Goal: Information Seeking & Learning: Check status

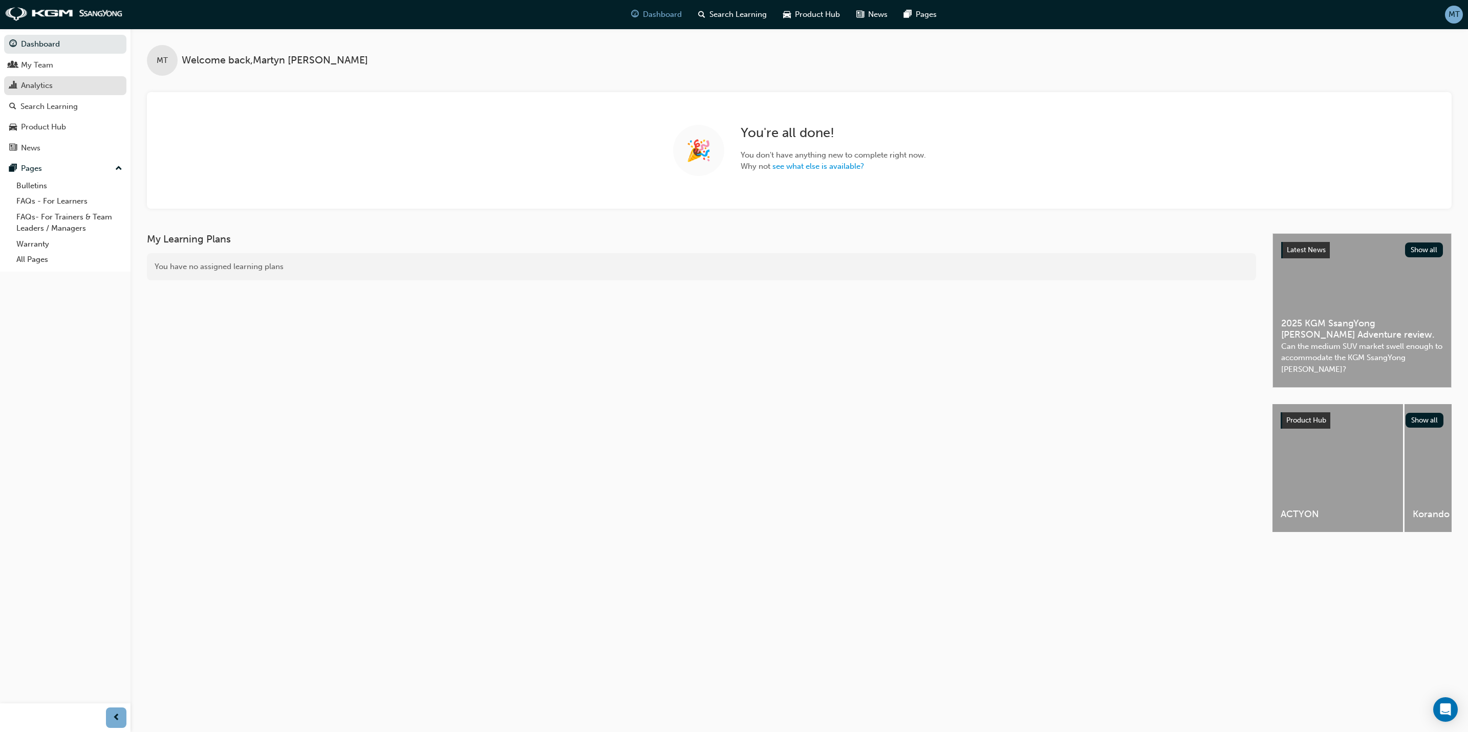
click at [51, 91] on div "Analytics" at bounding box center [37, 86] width 32 height 12
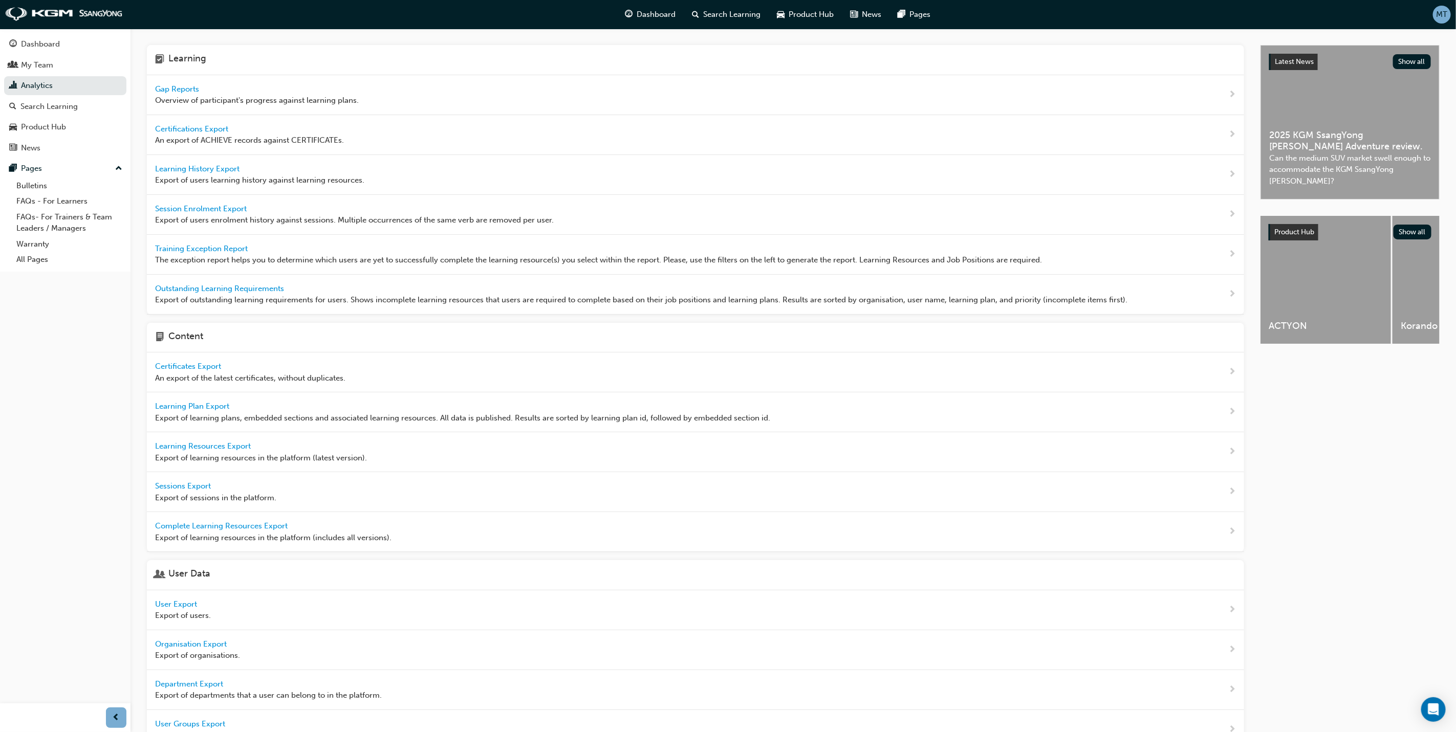
click at [189, 91] on span "Gap Reports" at bounding box center [178, 88] width 46 height 9
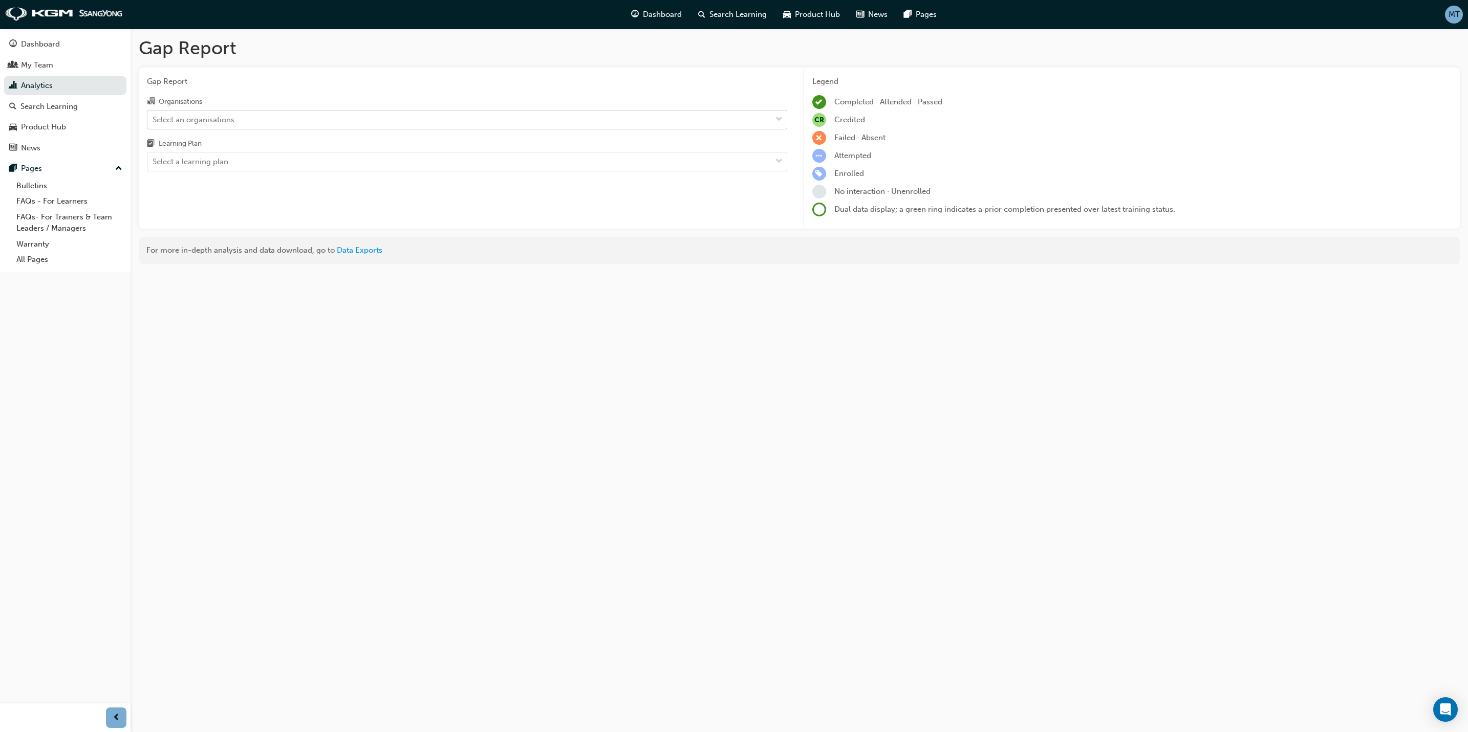
click at [775, 120] on span "down-icon" at bounding box center [778, 119] width 7 height 13
click at [154, 120] on input "Organisations Select an organisations" at bounding box center [153, 119] width 1 height 9
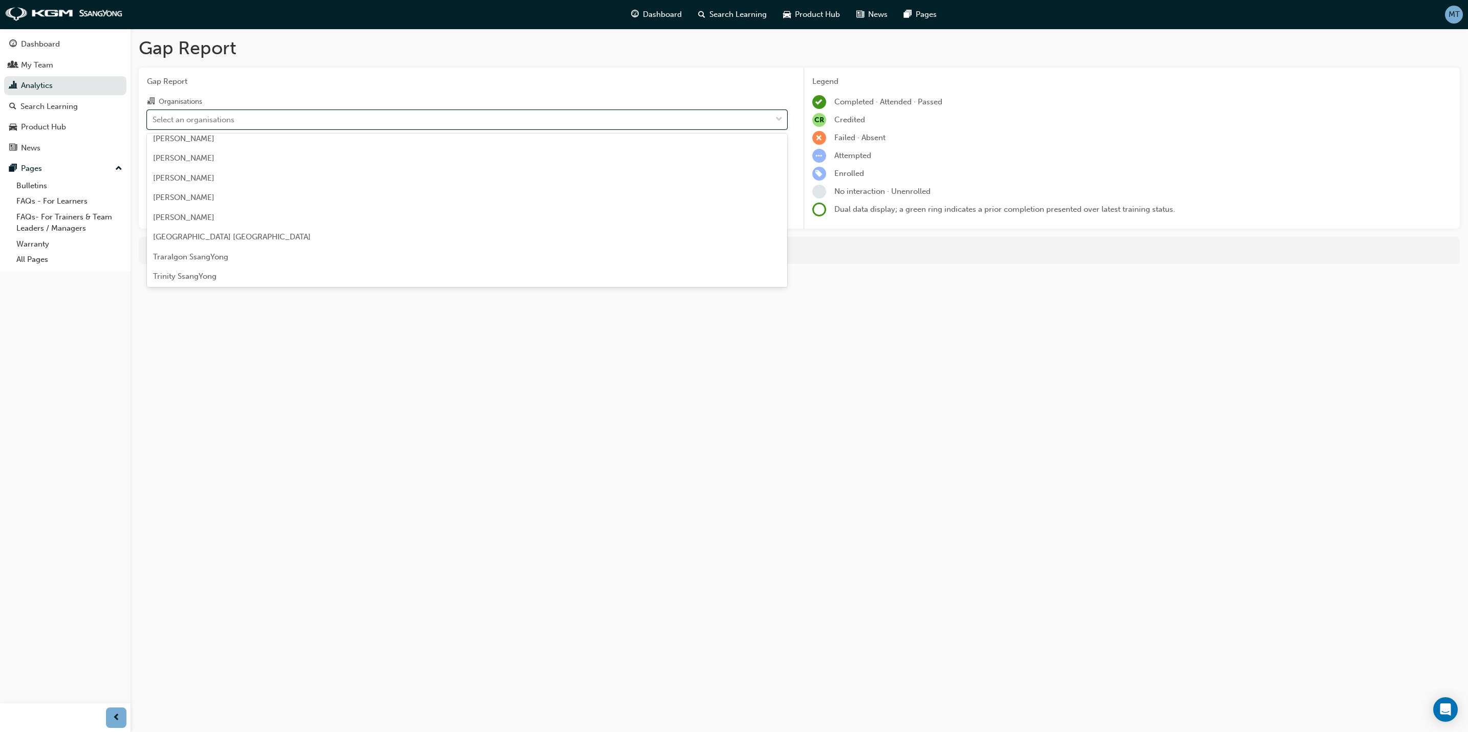
scroll to position [1308, 0]
click at [208, 182] on div "[PERSON_NAME]" at bounding box center [467, 177] width 640 height 20
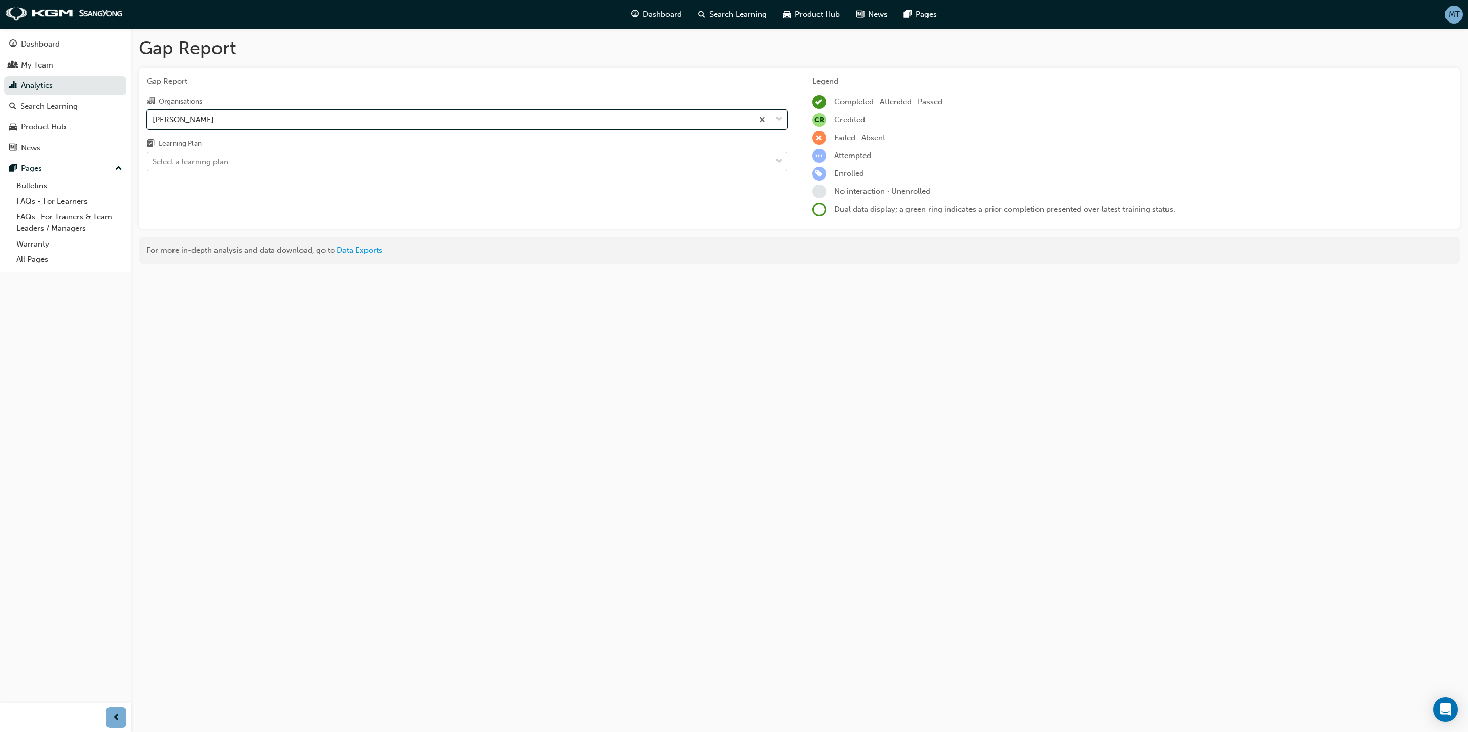
click at [298, 165] on div "Select a learning plan" at bounding box center [459, 162] width 624 height 18
click at [154, 165] on input "Learning Plan Select a learning plan" at bounding box center [153, 161] width 1 height 9
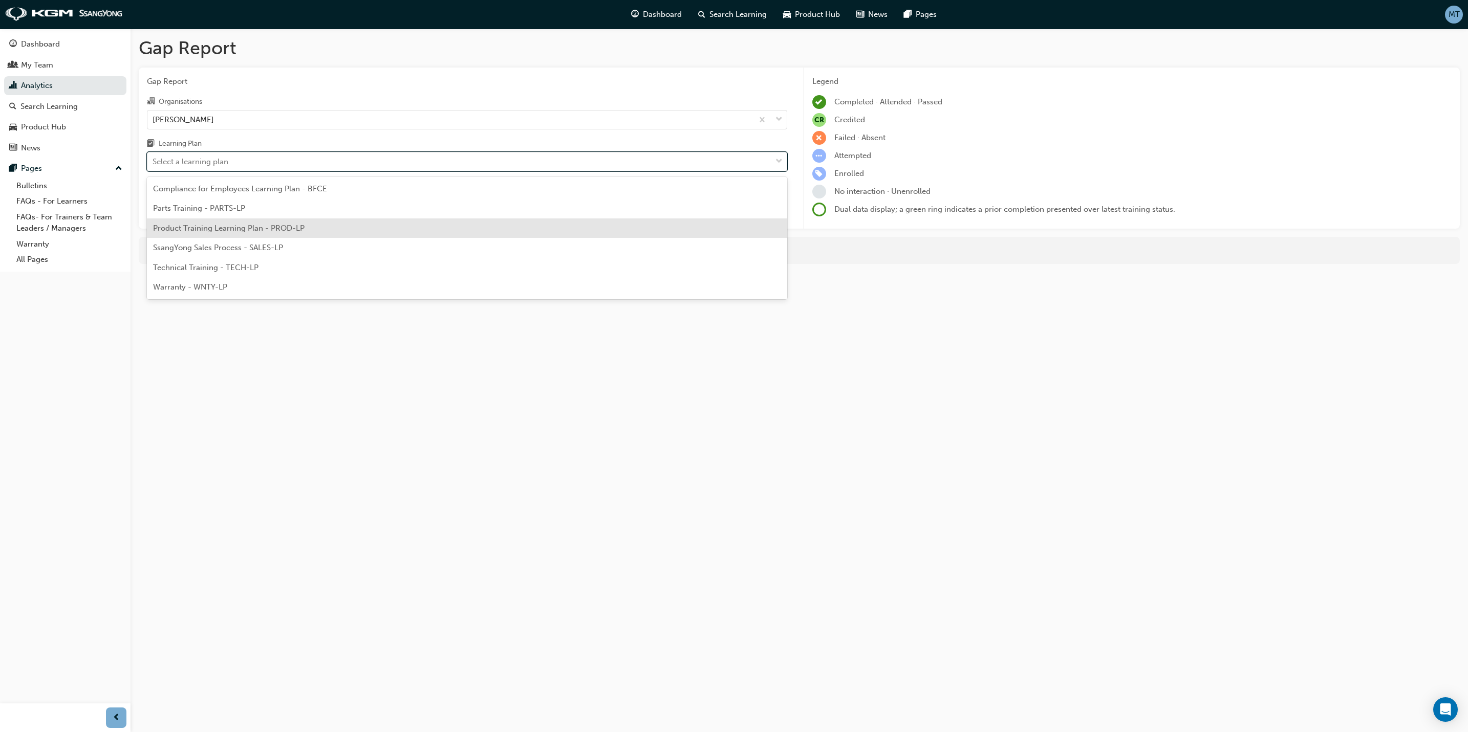
click at [232, 224] on span "Product Training Learning Plan - PROD-LP" at bounding box center [229, 228] width 152 height 9
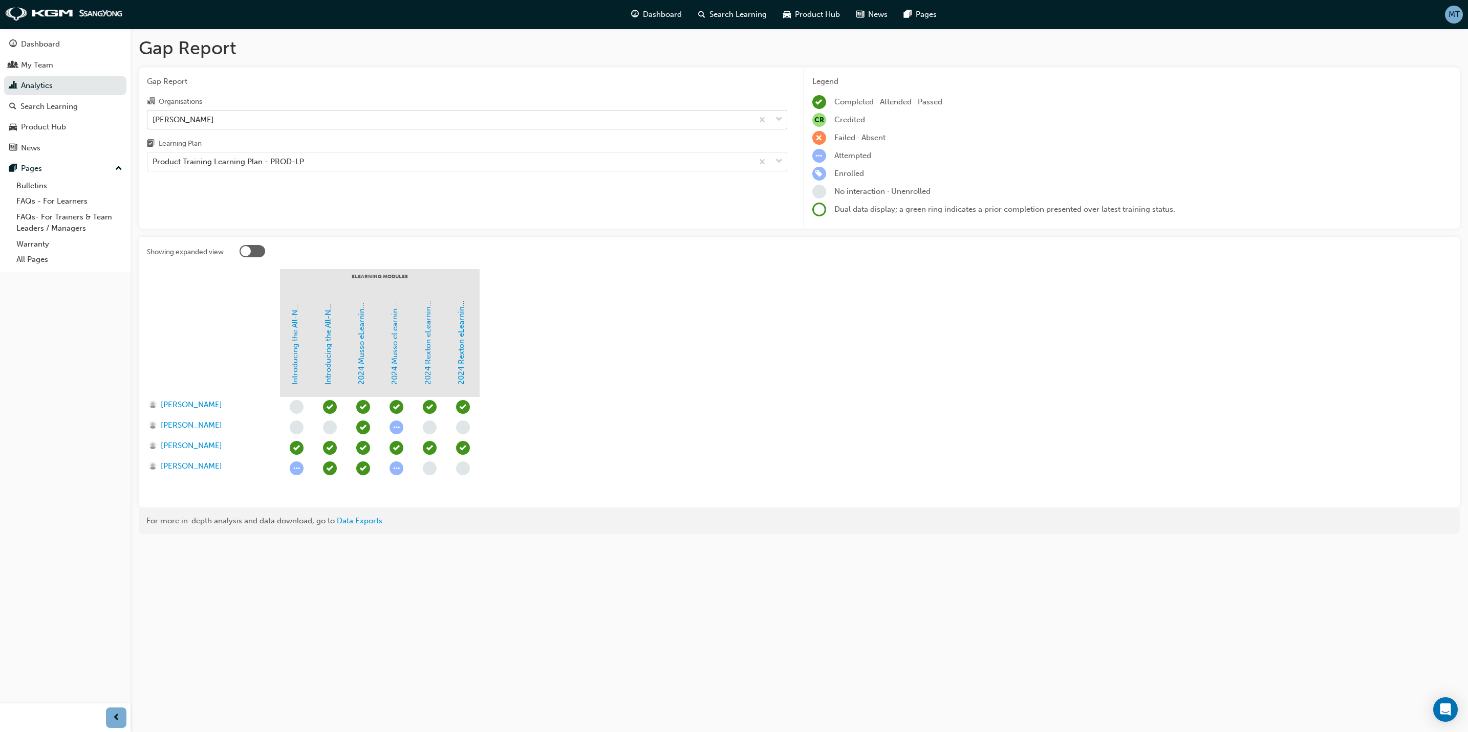
click at [779, 120] on span "down-icon" at bounding box center [778, 119] width 7 height 13
click at [154, 120] on input "Organisations [PERSON_NAME]" at bounding box center [153, 119] width 1 height 9
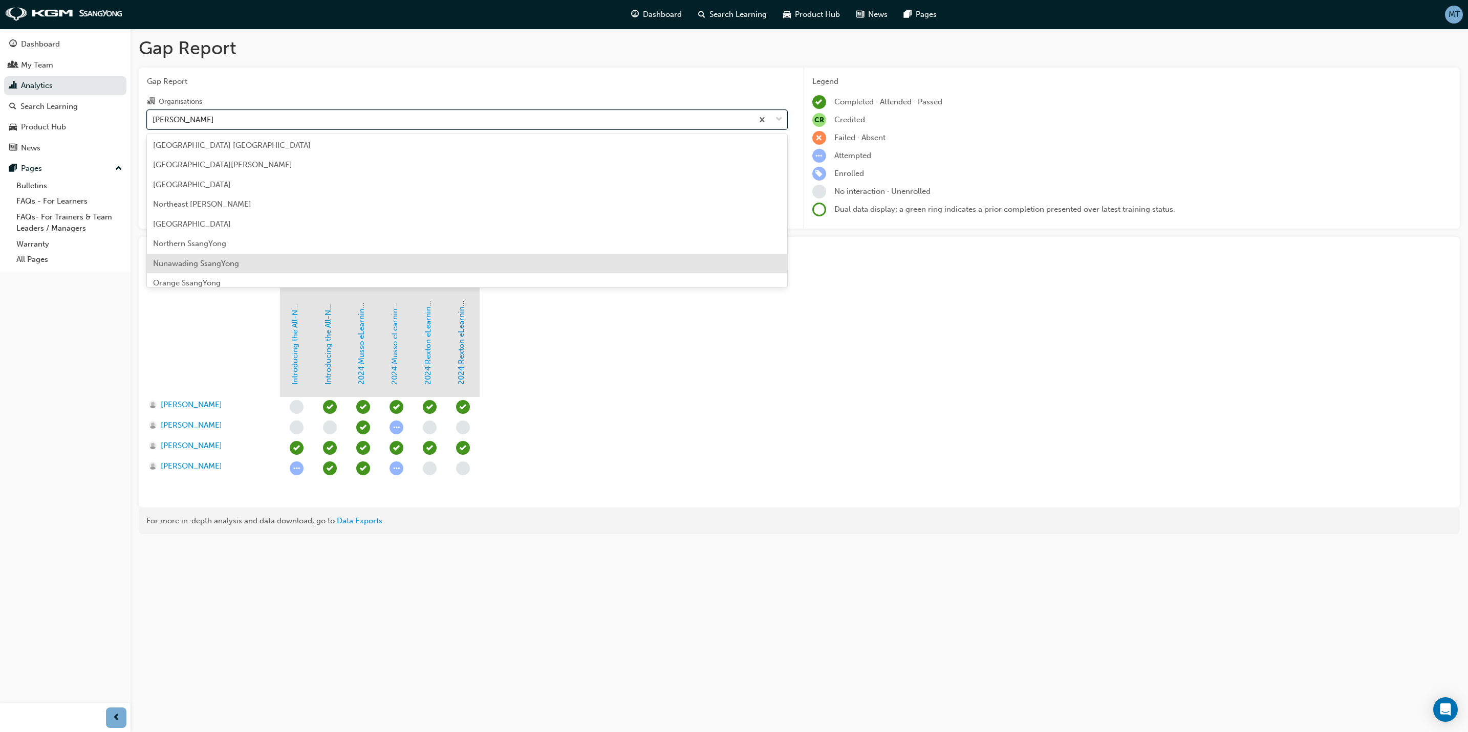
scroll to position [848, 0]
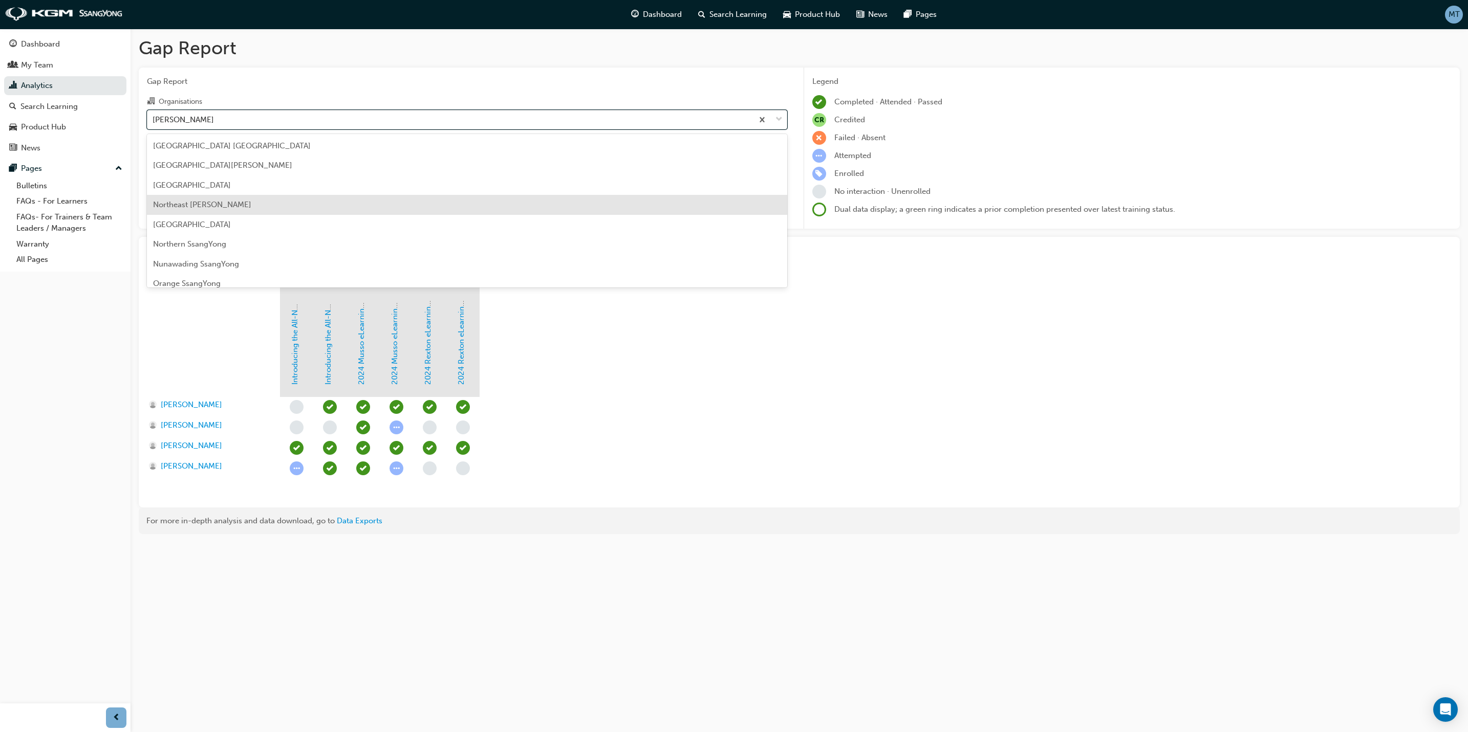
click at [243, 207] on div "Northeast [PERSON_NAME]" at bounding box center [467, 205] width 640 height 20
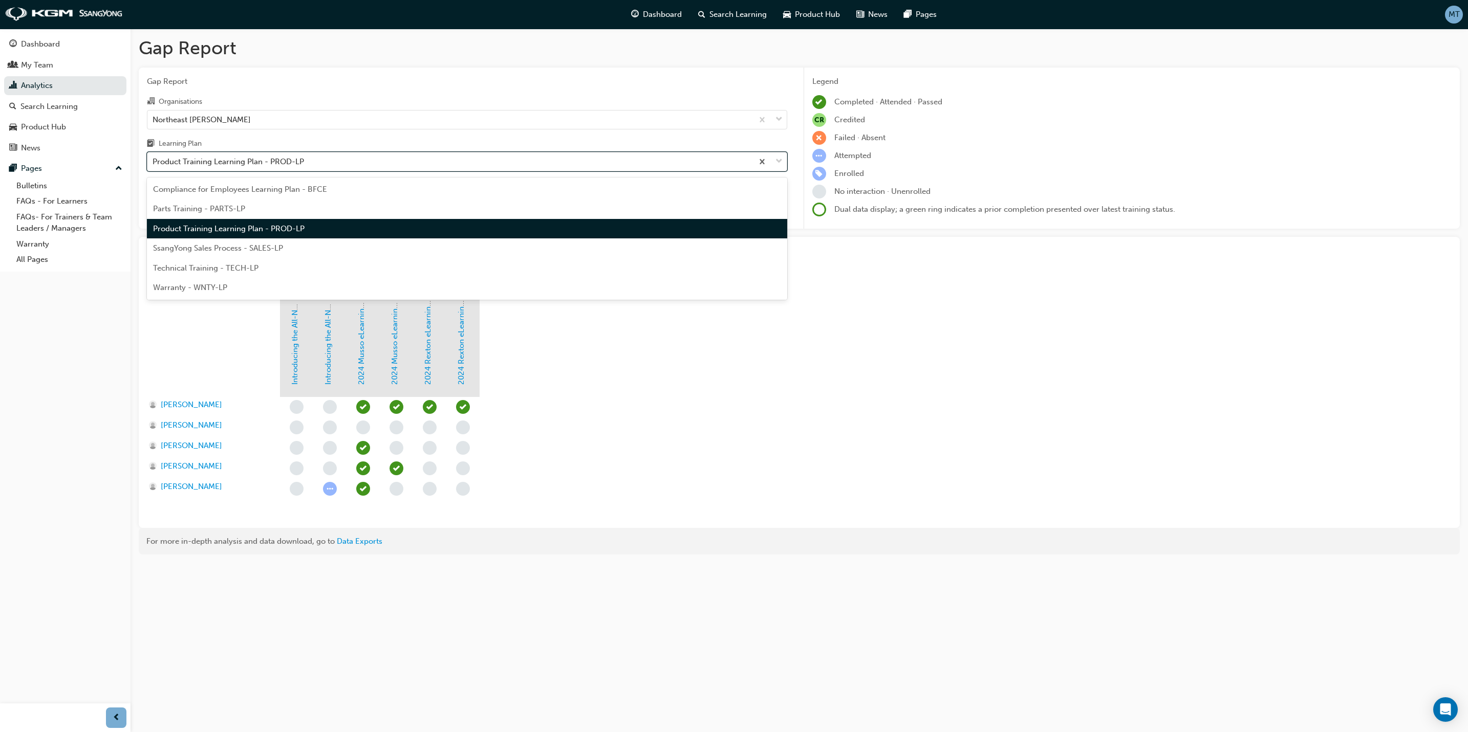
click at [775, 165] on span "down-icon" at bounding box center [778, 161] width 7 height 13
click at [154, 165] on input "Learning Plan option Product Training Learning Plan - PROD-LP, selected. option…" at bounding box center [153, 161] width 1 height 9
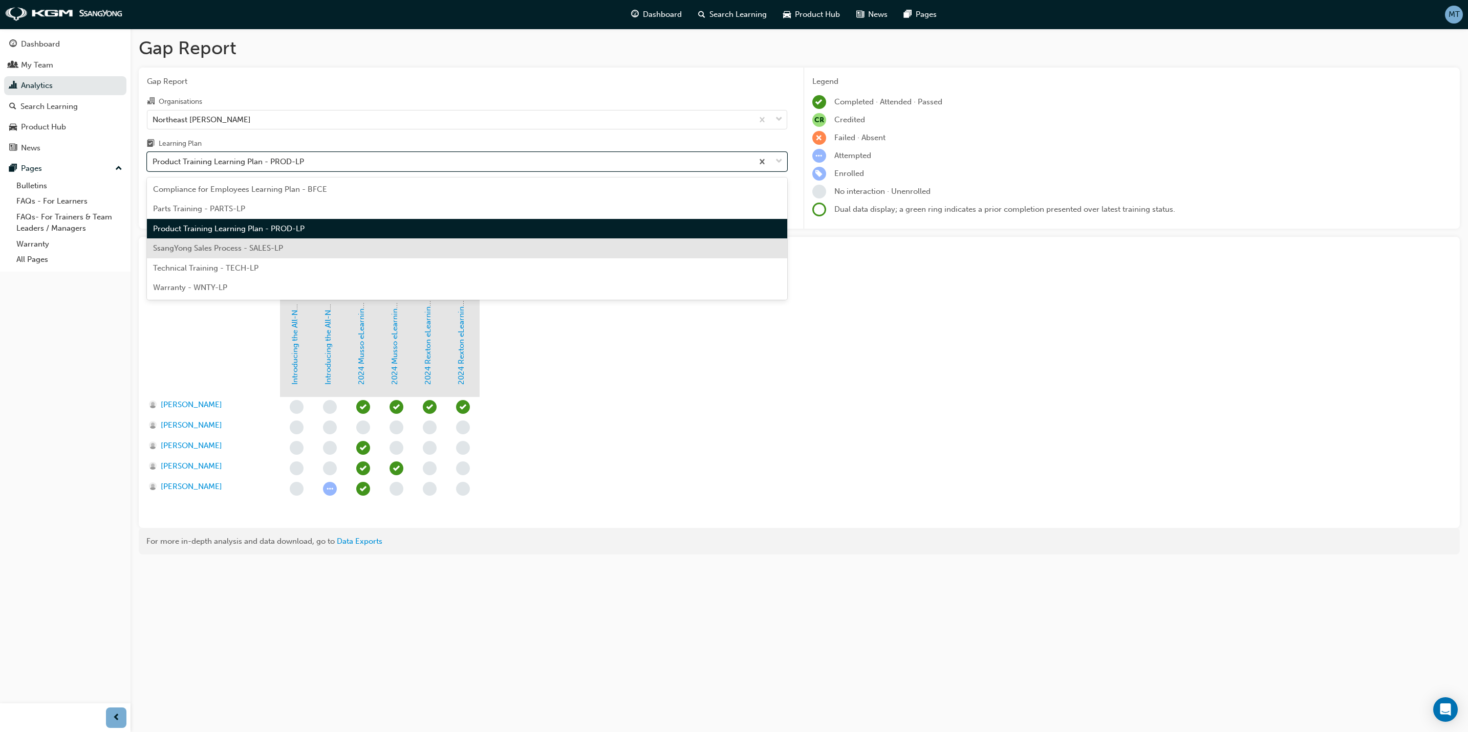
click at [251, 251] on span "SsangYong Sales Process - SALES-LP" at bounding box center [218, 248] width 130 height 9
